Goal: Obtain resource: Download file/media

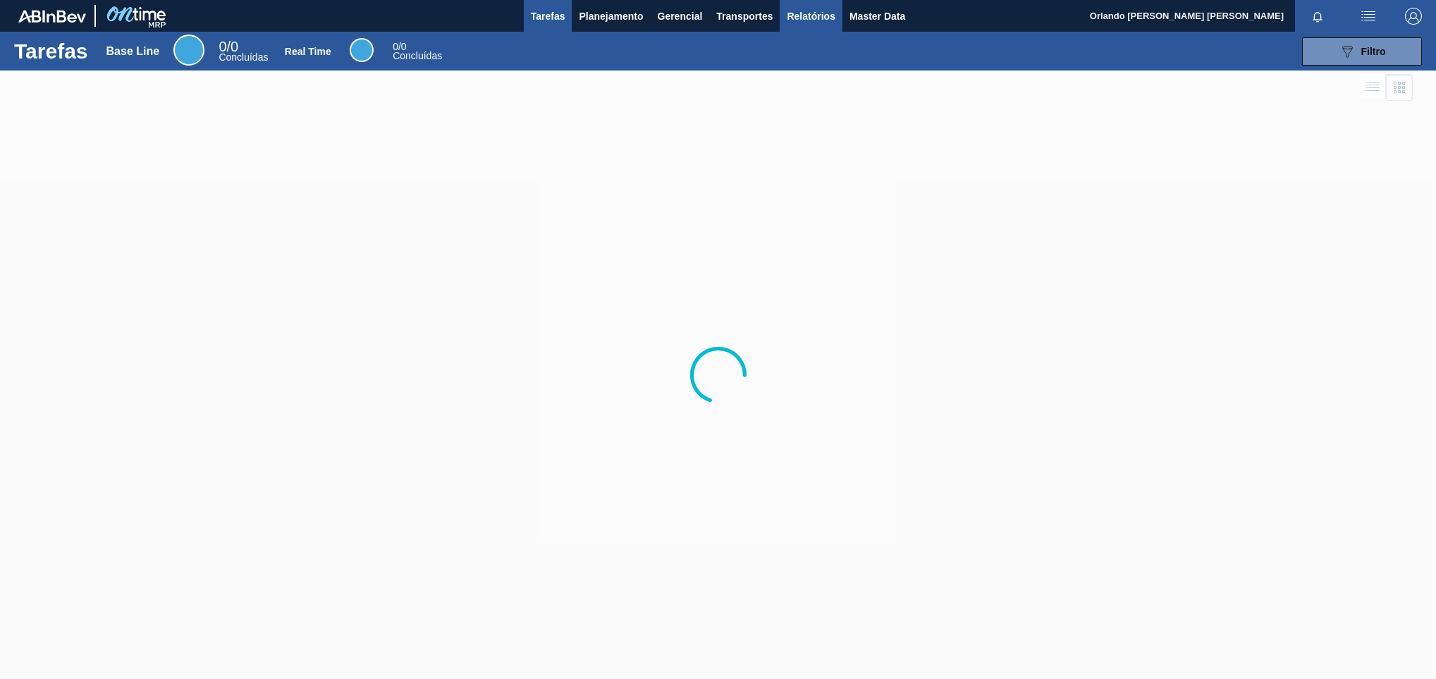
click at [794, 20] on span "Relatórios" at bounding box center [811, 16] width 48 height 17
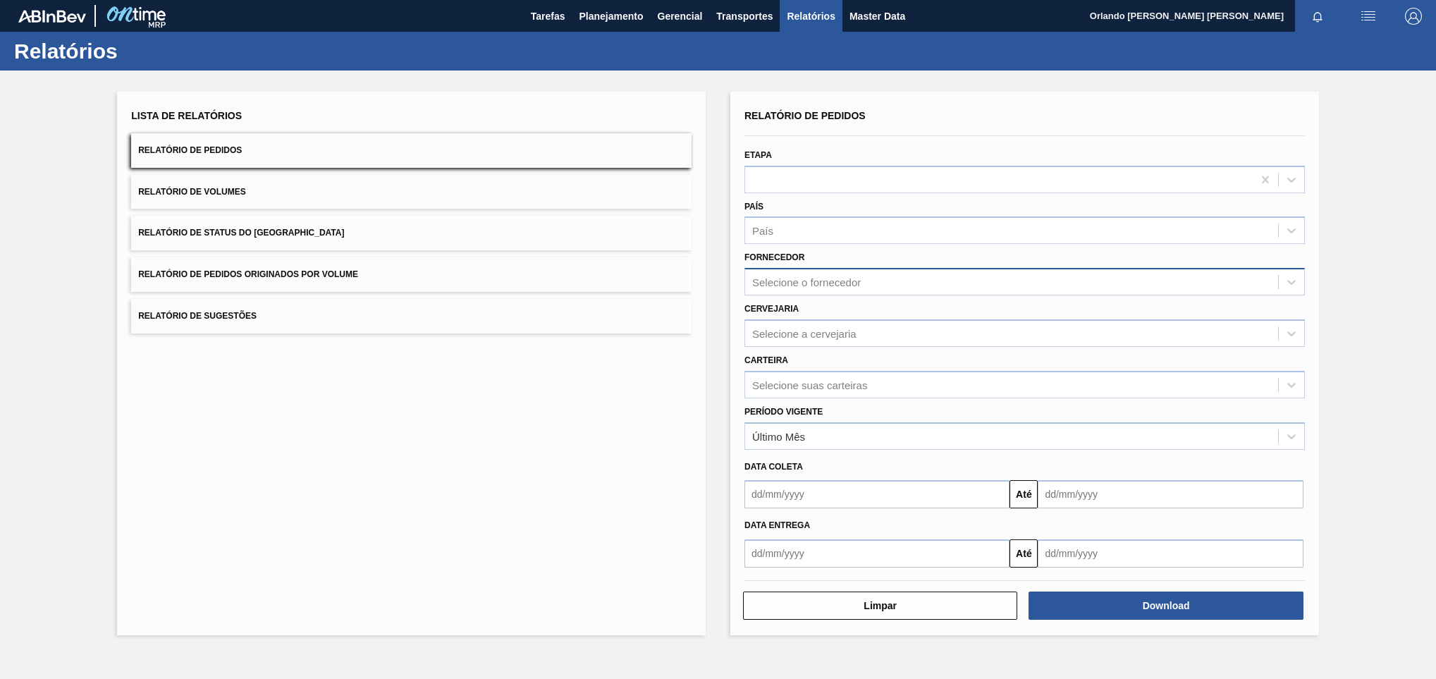
click at [808, 278] on div "Selecione o fornecedor" at bounding box center [806, 282] width 109 height 12
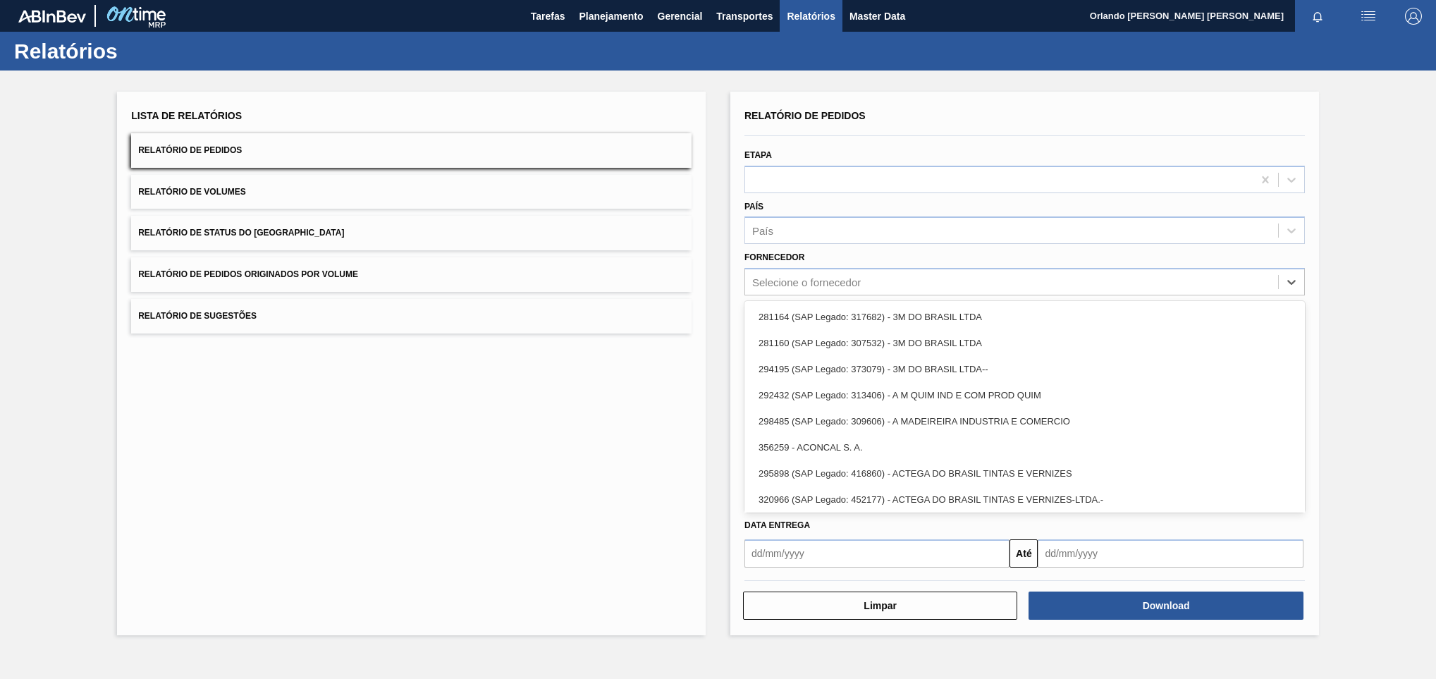
paste input "[DATE]"
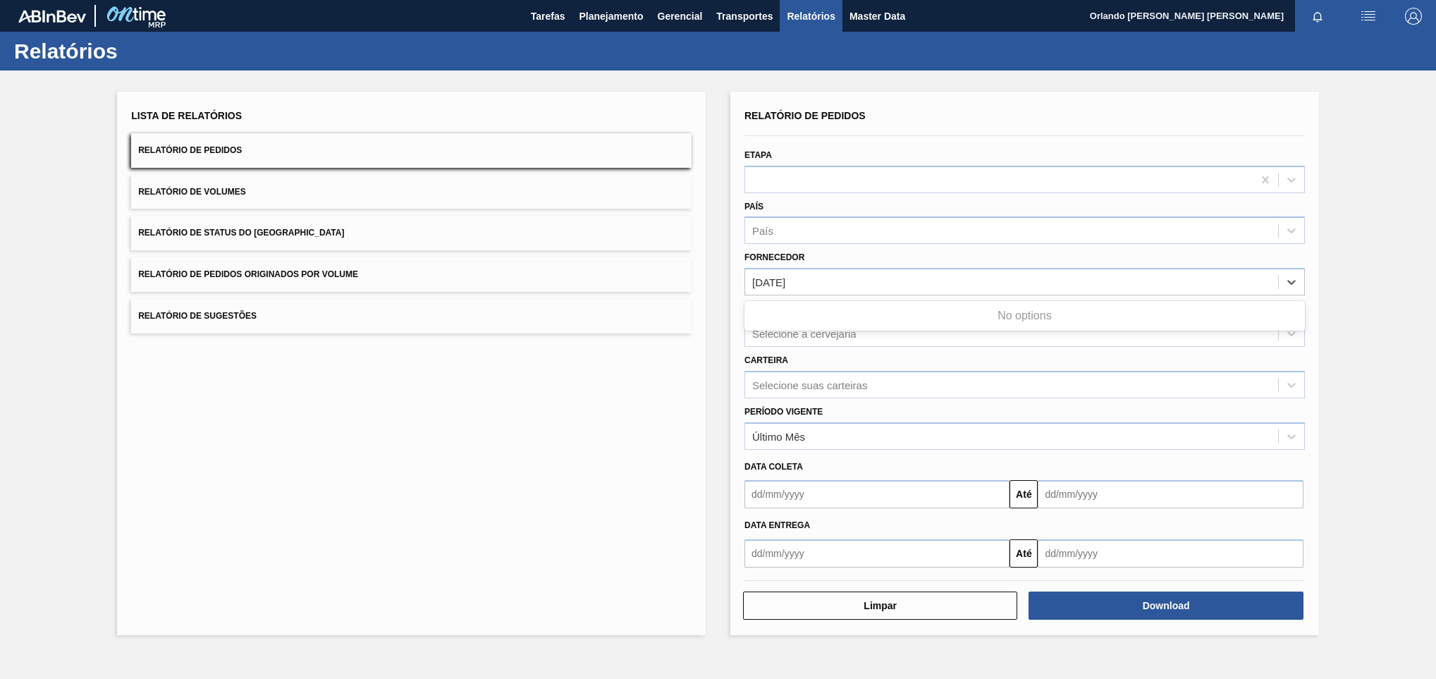
type input "[DATE]"
click at [884, 272] on div "Selecione o fornecedor" at bounding box center [1011, 282] width 533 height 20
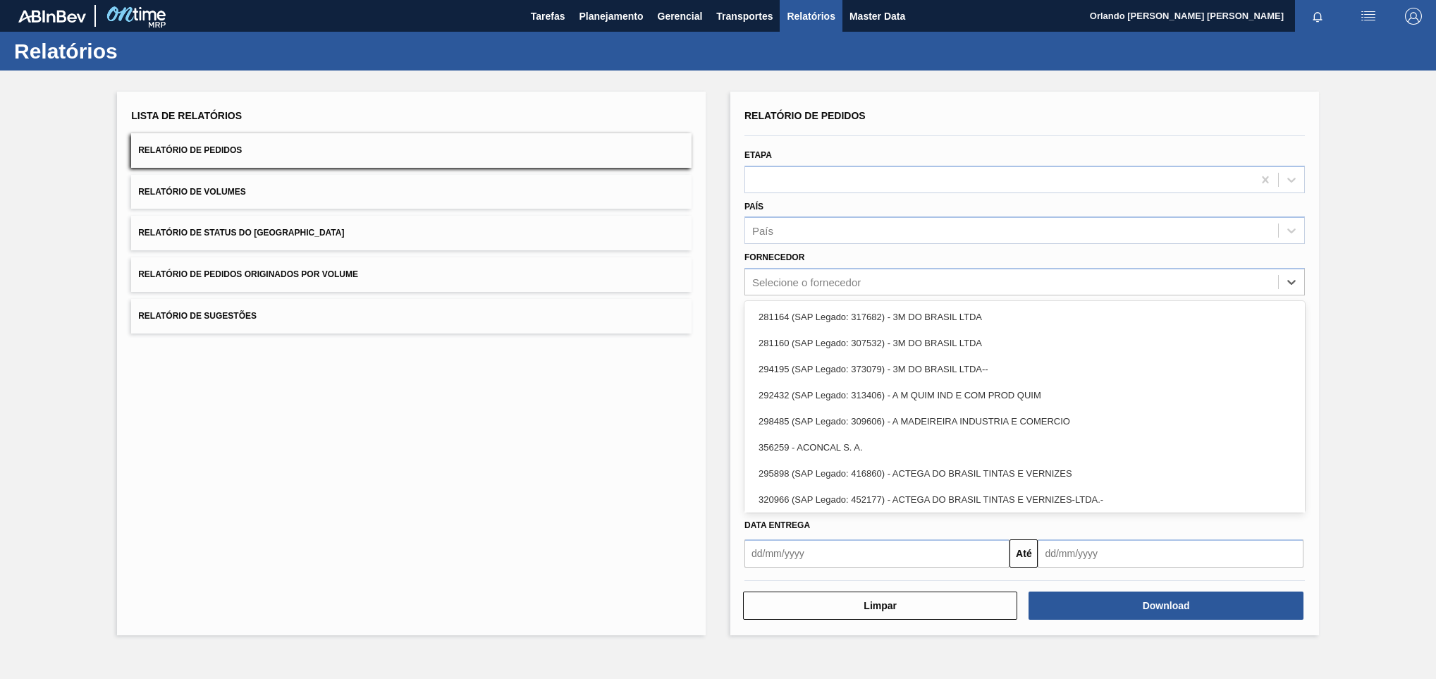
paste input "[DATE]"
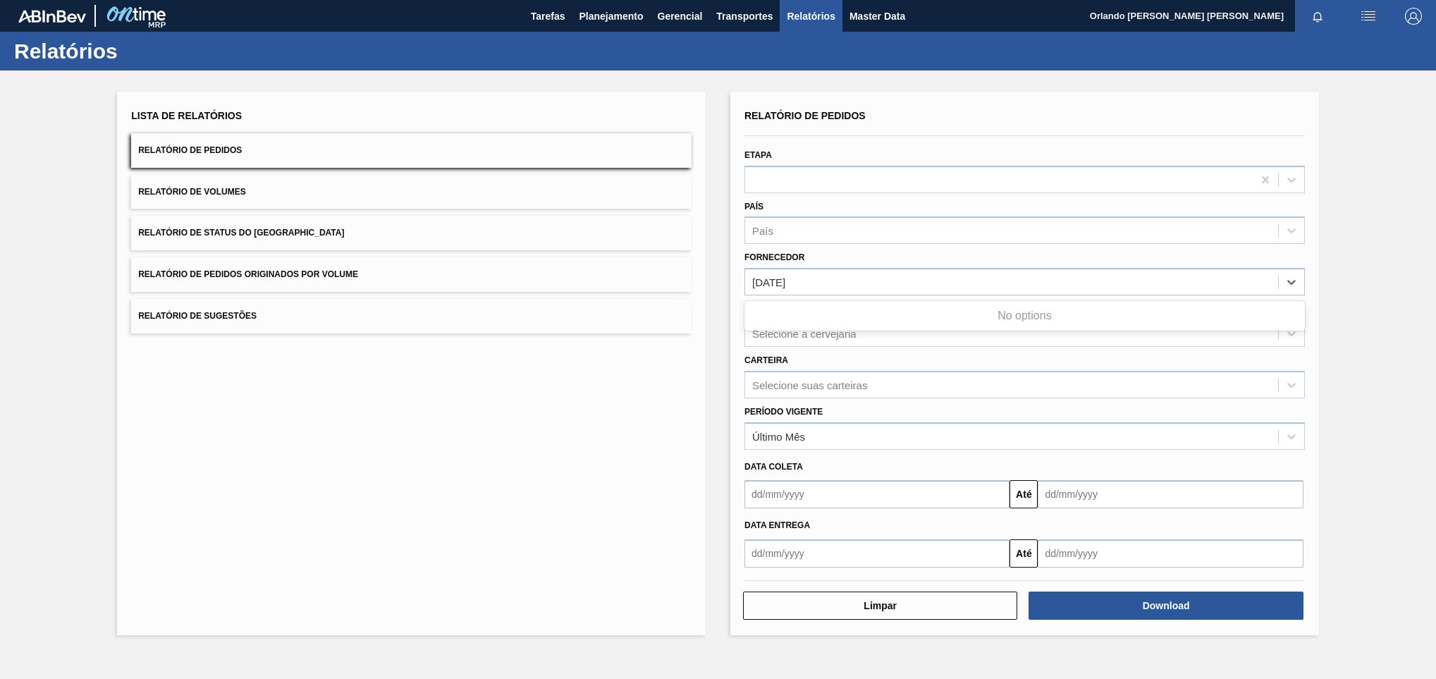
type input "[DATE]"
paste input "289877"
type input "289877"
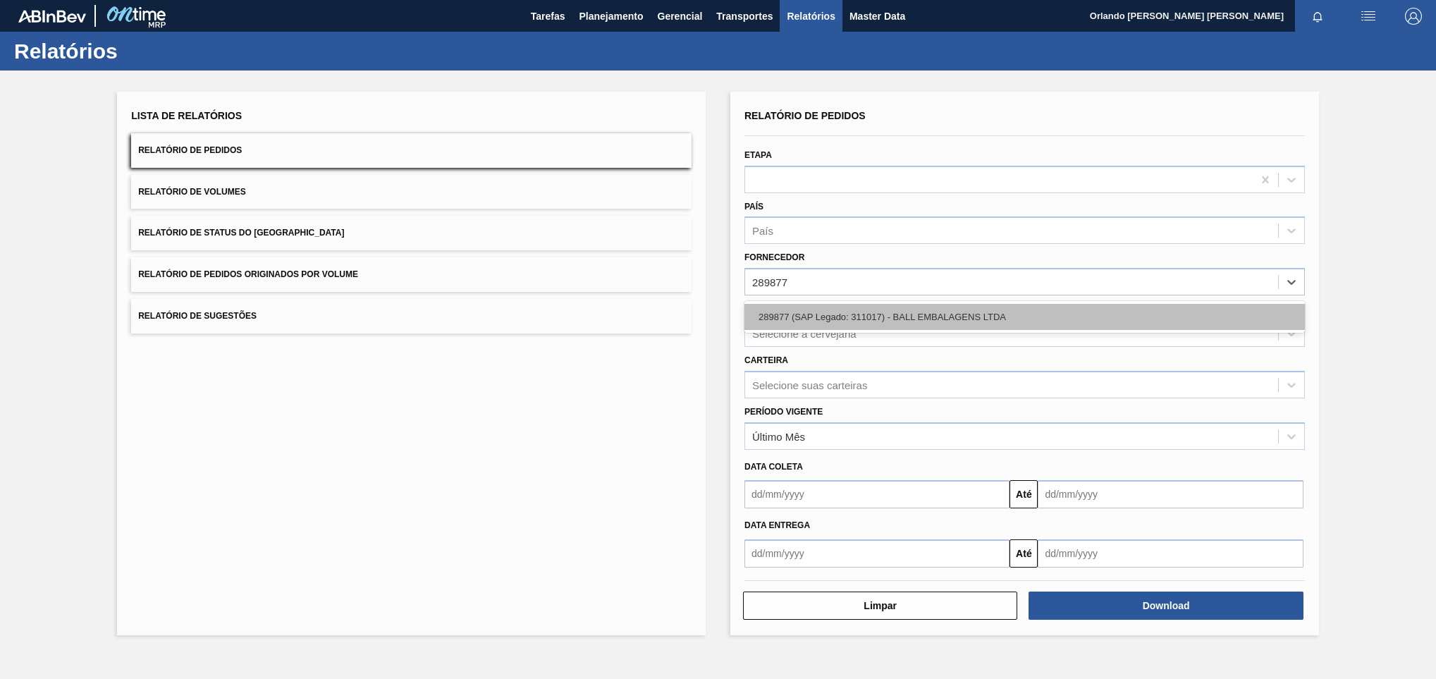
click at [836, 314] on div "289877 (SAP Legado: 311017) - BALL EMBALAGENS LTDA" at bounding box center [1025, 317] width 561 height 26
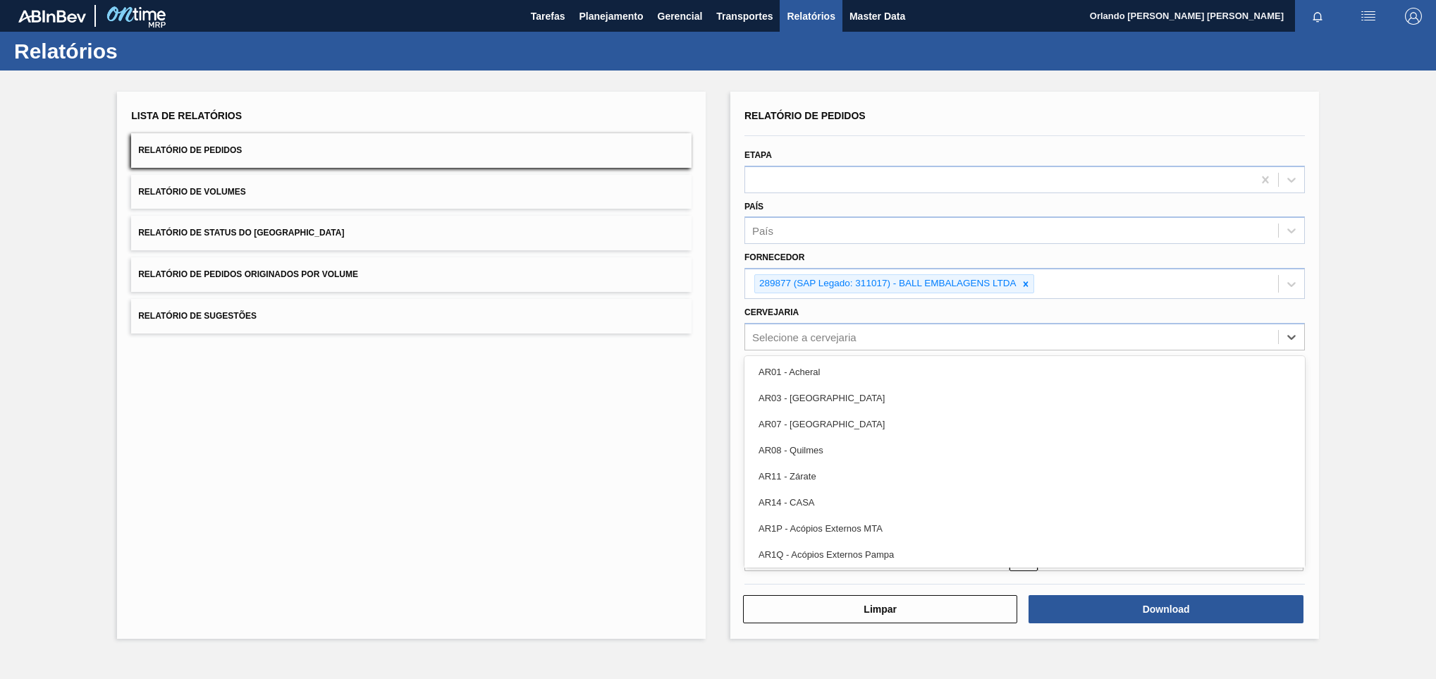
drag, startPoint x: 821, startPoint y: 332, endPoint x: 515, endPoint y: 152, distance: 354.9
click at [819, 333] on div "Selecione a cervejaria" at bounding box center [804, 337] width 104 height 12
type input "07"
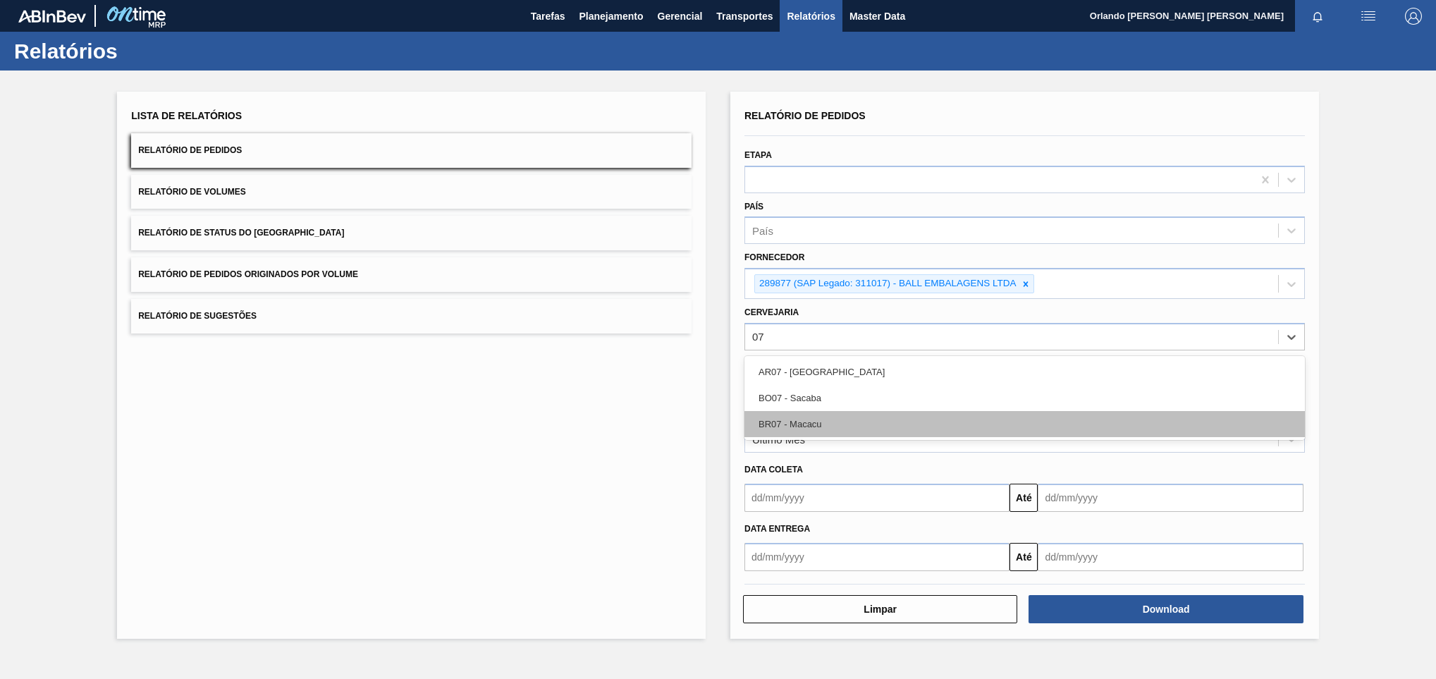
click at [794, 421] on div "BR07 - Macacu" at bounding box center [1025, 424] width 561 height 26
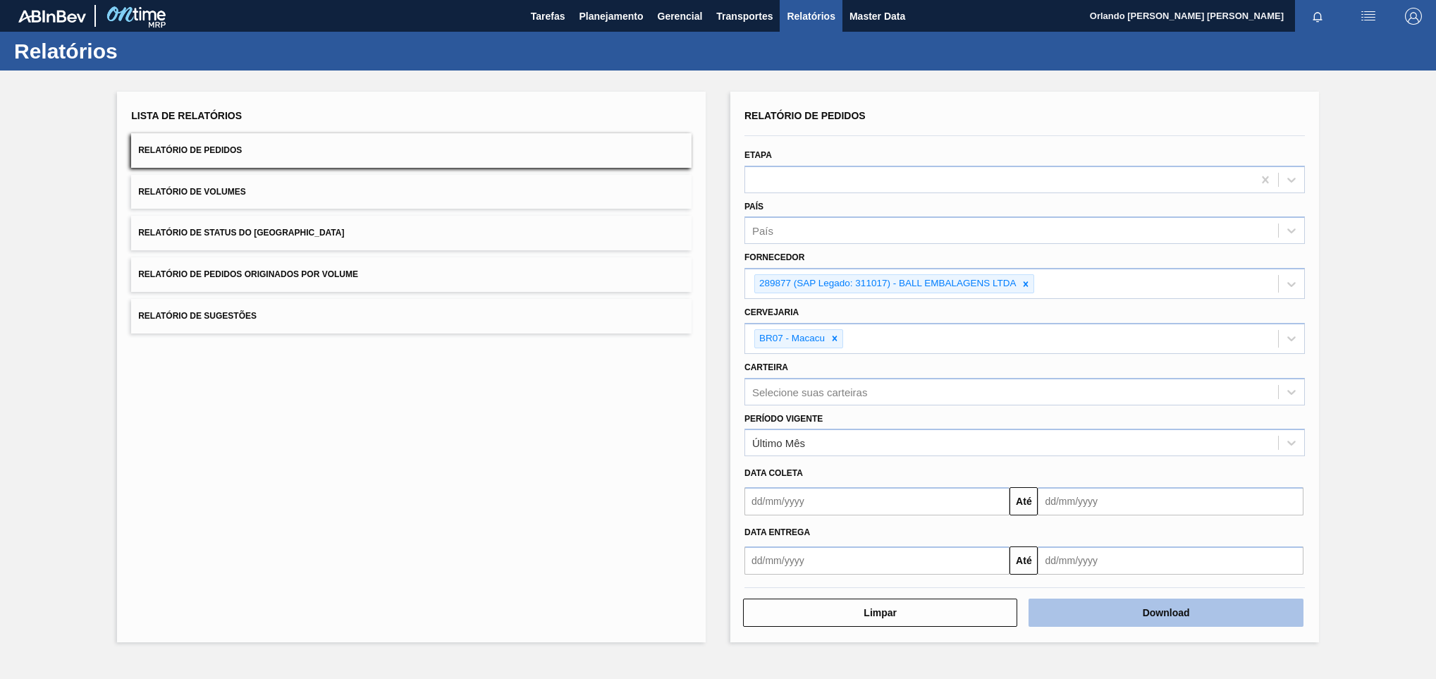
click at [1166, 620] on button "Download" at bounding box center [1166, 613] width 274 height 28
